Goal: Communication & Community: Share content

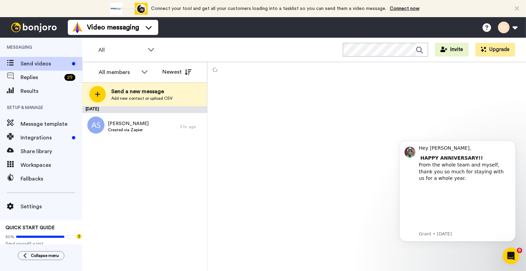
click at [145, 112] on div "[DATE]" at bounding box center [144, 109] width 125 height 7
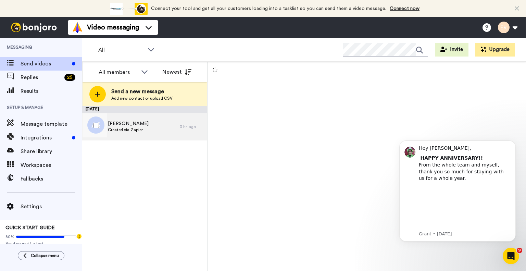
click at [147, 125] on div "[PERSON_NAME] Created via Zapier" at bounding box center [131, 126] width 98 height 27
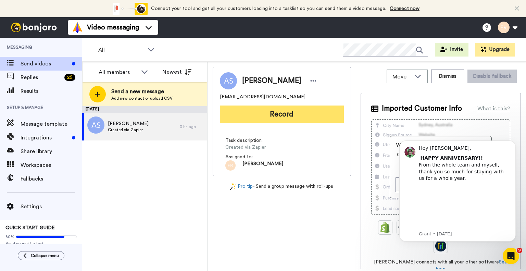
click at [256, 112] on button "Record" at bounding box center [282, 114] width 124 height 18
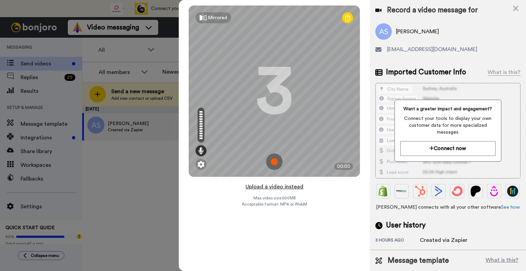
click at [280, 187] on button "Upload a video instead" at bounding box center [274, 186] width 62 height 9
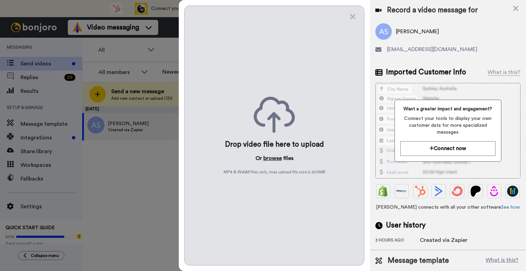
click at [270, 158] on button "browse" at bounding box center [272, 158] width 18 height 8
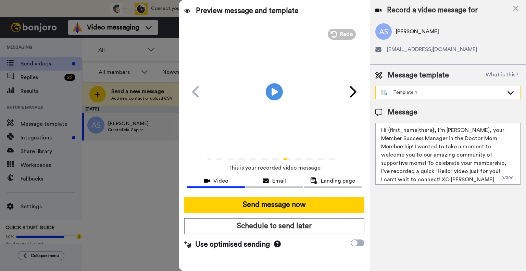
click at [402, 92] on div "Template 1" at bounding box center [442, 92] width 123 height 7
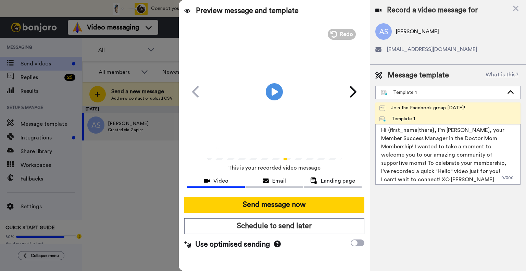
click at [409, 105] on div "Join the Facebook group today!" at bounding box center [422, 107] width 86 height 7
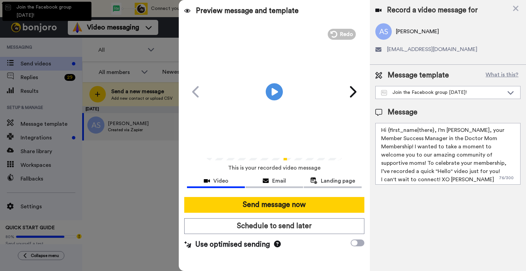
type textarea "Hello {first_name|there}, WELCOME TO THE DOCTOR MOM COMMUNITY!! WOOHOO!! I'm Be…"
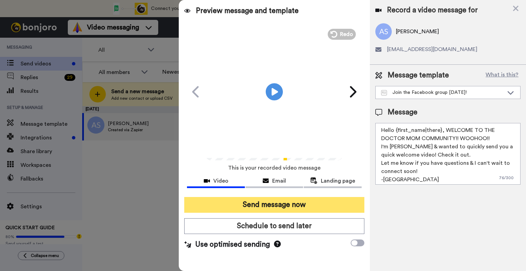
click at [299, 205] on button "Send message now" at bounding box center [274, 205] width 180 height 16
